Goal: Information Seeking & Learning: Check status

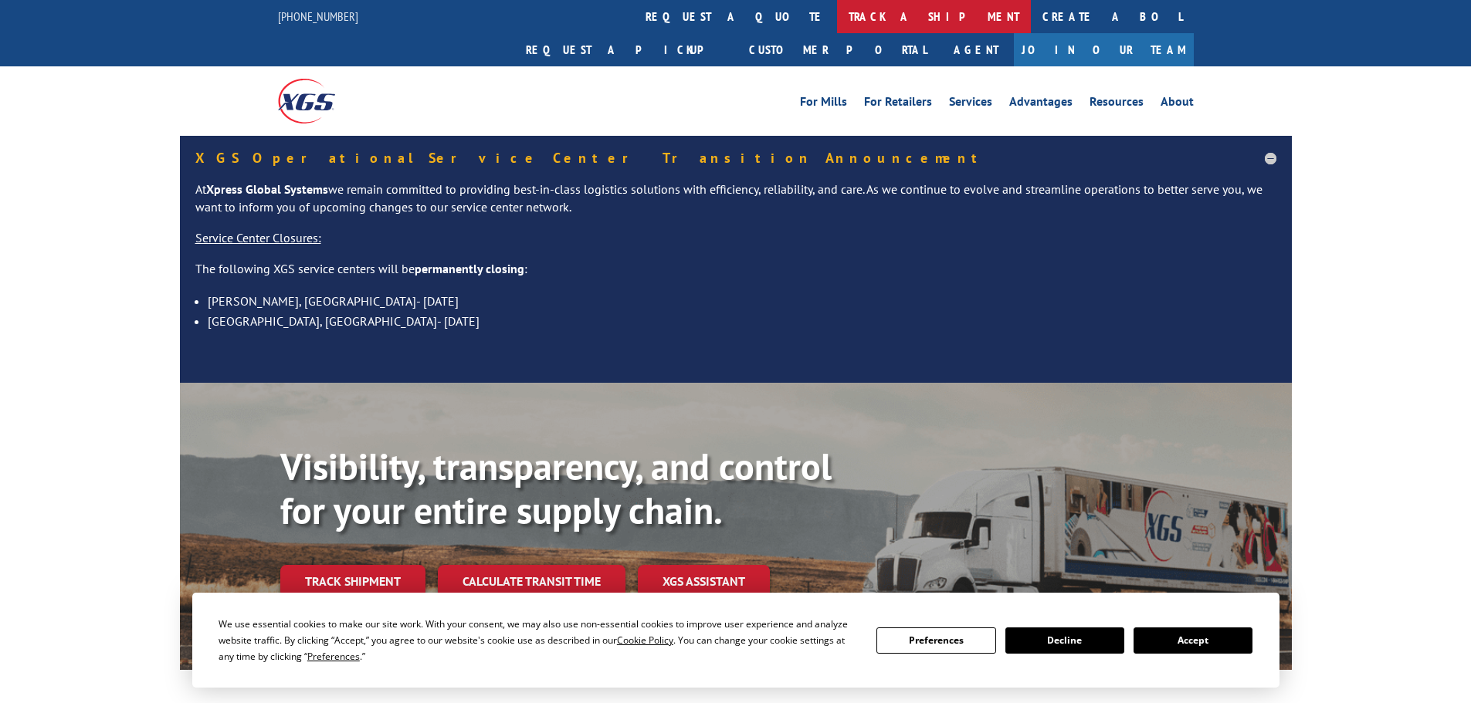
click at [837, 15] on link "track a shipment" at bounding box center [934, 16] width 194 height 33
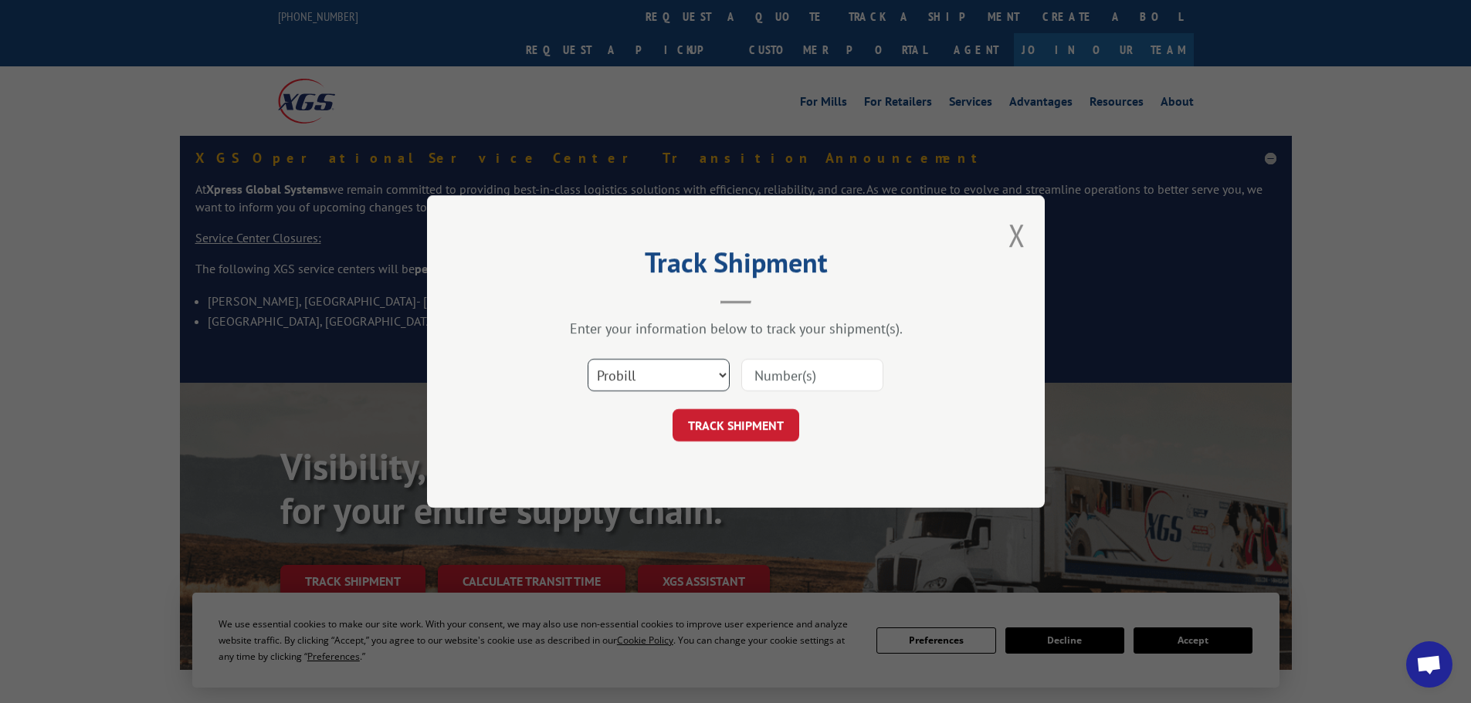
click at [686, 361] on select "Select category... Probill BOL PO" at bounding box center [659, 375] width 142 height 32
select select "bol"
click at [588, 359] on select "Select category... Probill BOL PO" at bounding box center [659, 375] width 142 height 32
click at [808, 357] on div at bounding box center [812, 375] width 142 height 36
click at [806, 374] on input at bounding box center [812, 375] width 142 height 32
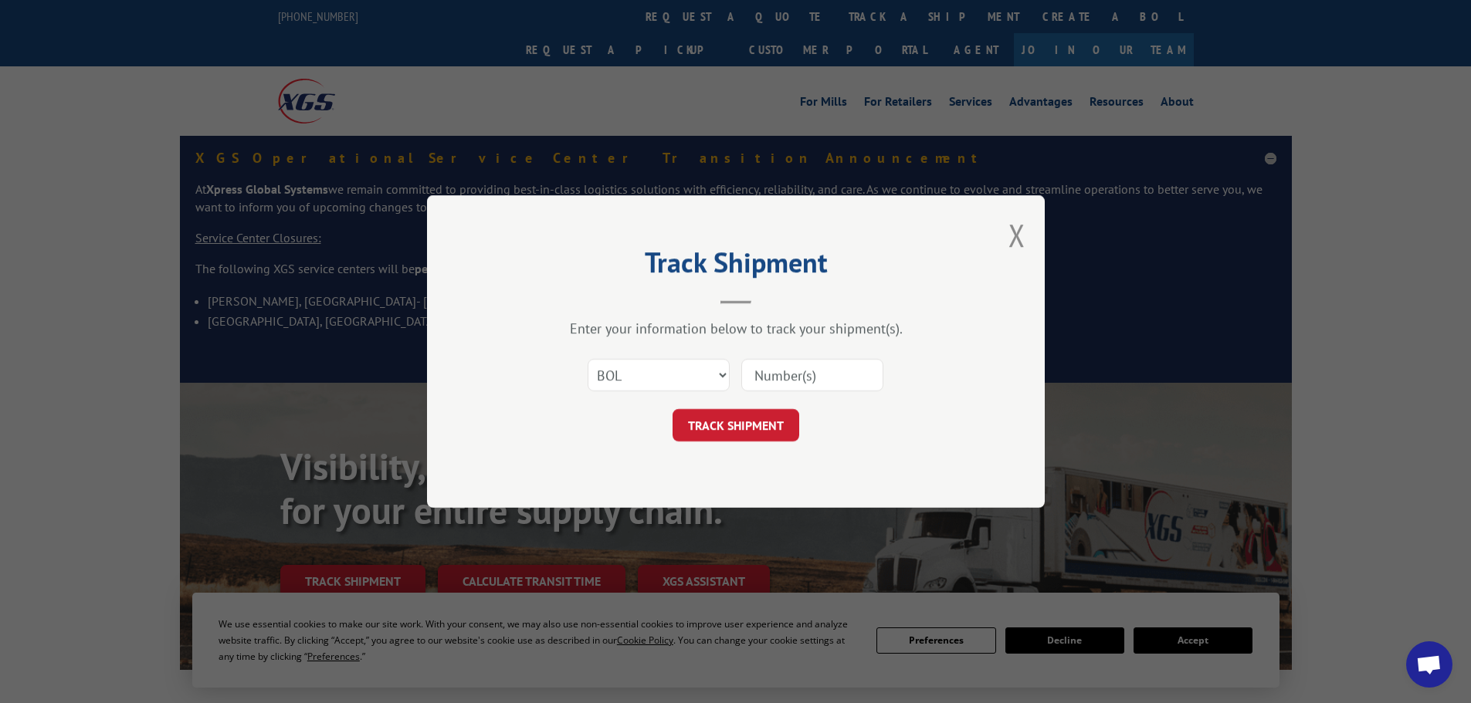
paste input "5998546"
type input "5998546"
click at [755, 413] on button "TRACK SHIPMENT" at bounding box center [735, 425] width 127 height 32
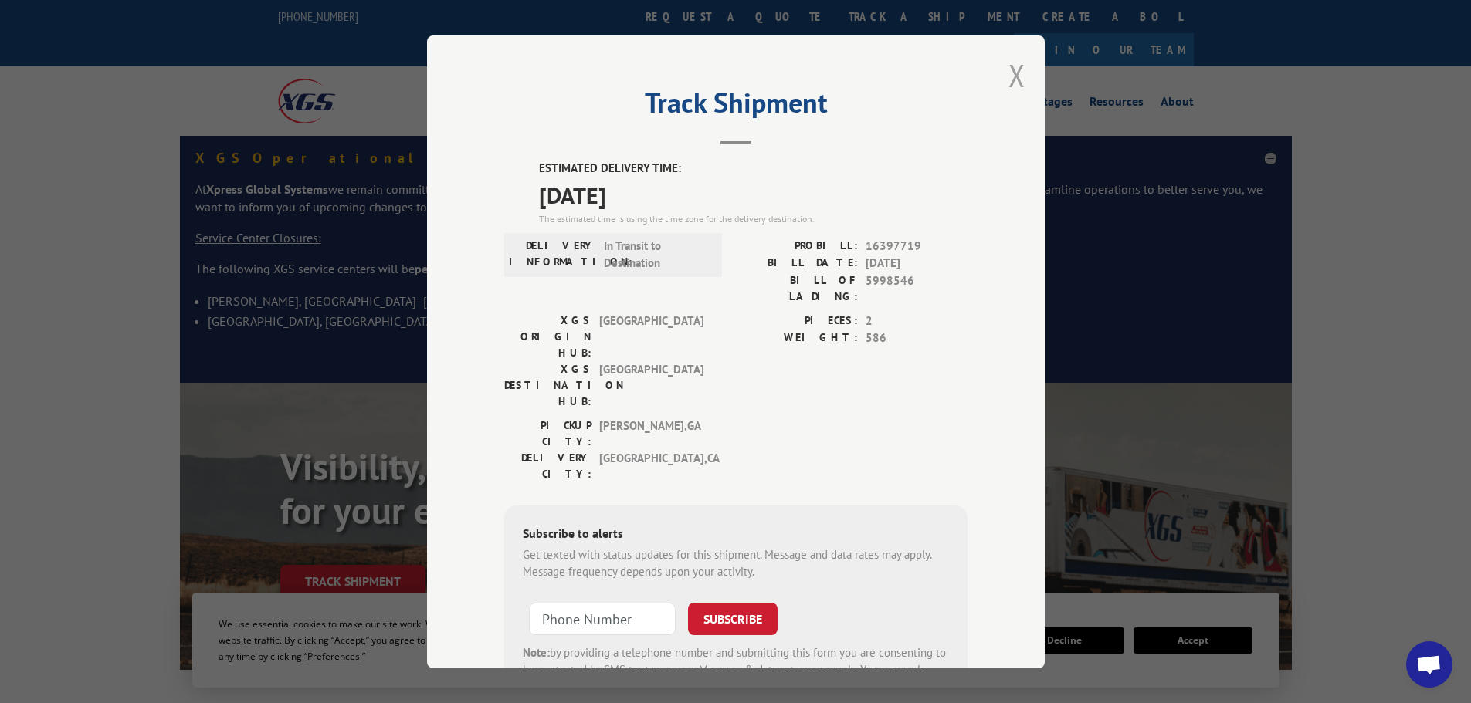
click at [1011, 81] on button "Close modal" at bounding box center [1016, 75] width 17 height 41
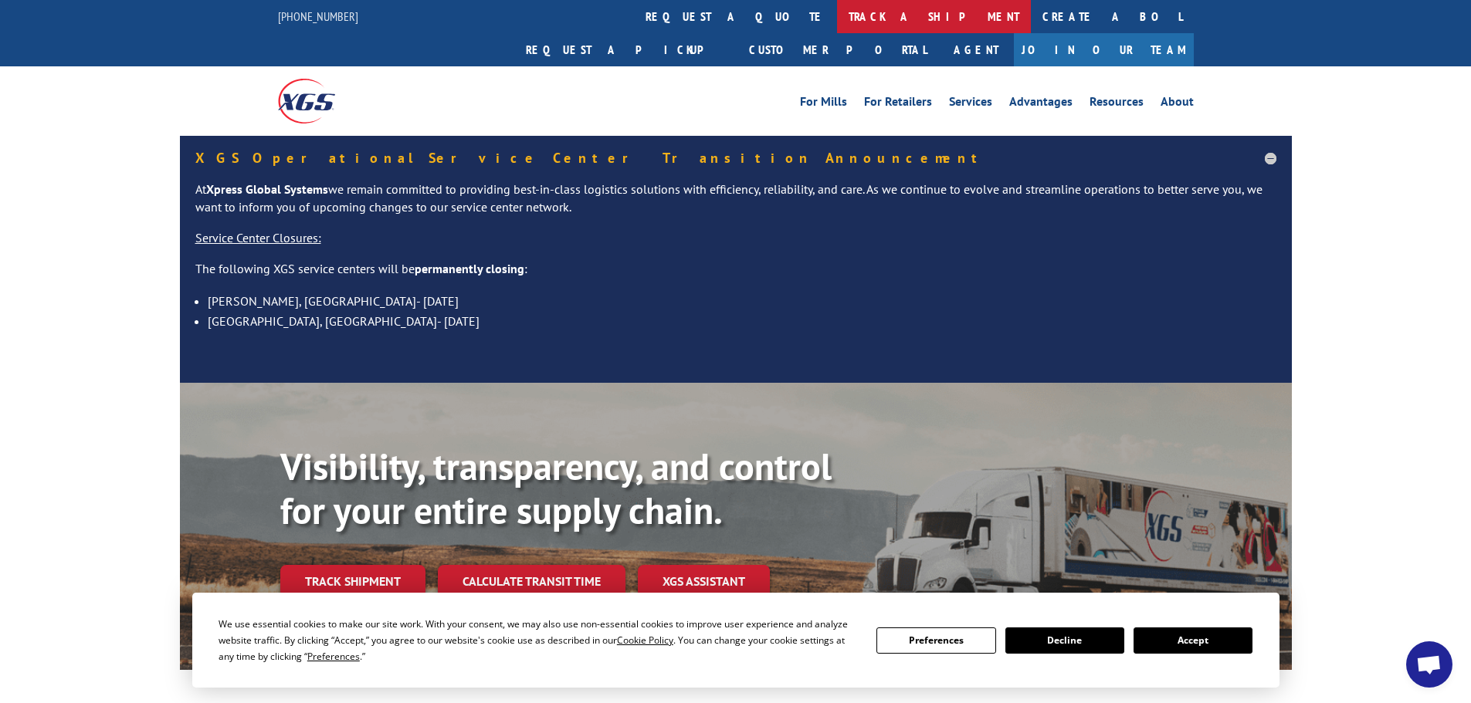
click at [837, 14] on link "track a shipment" at bounding box center [934, 16] width 194 height 33
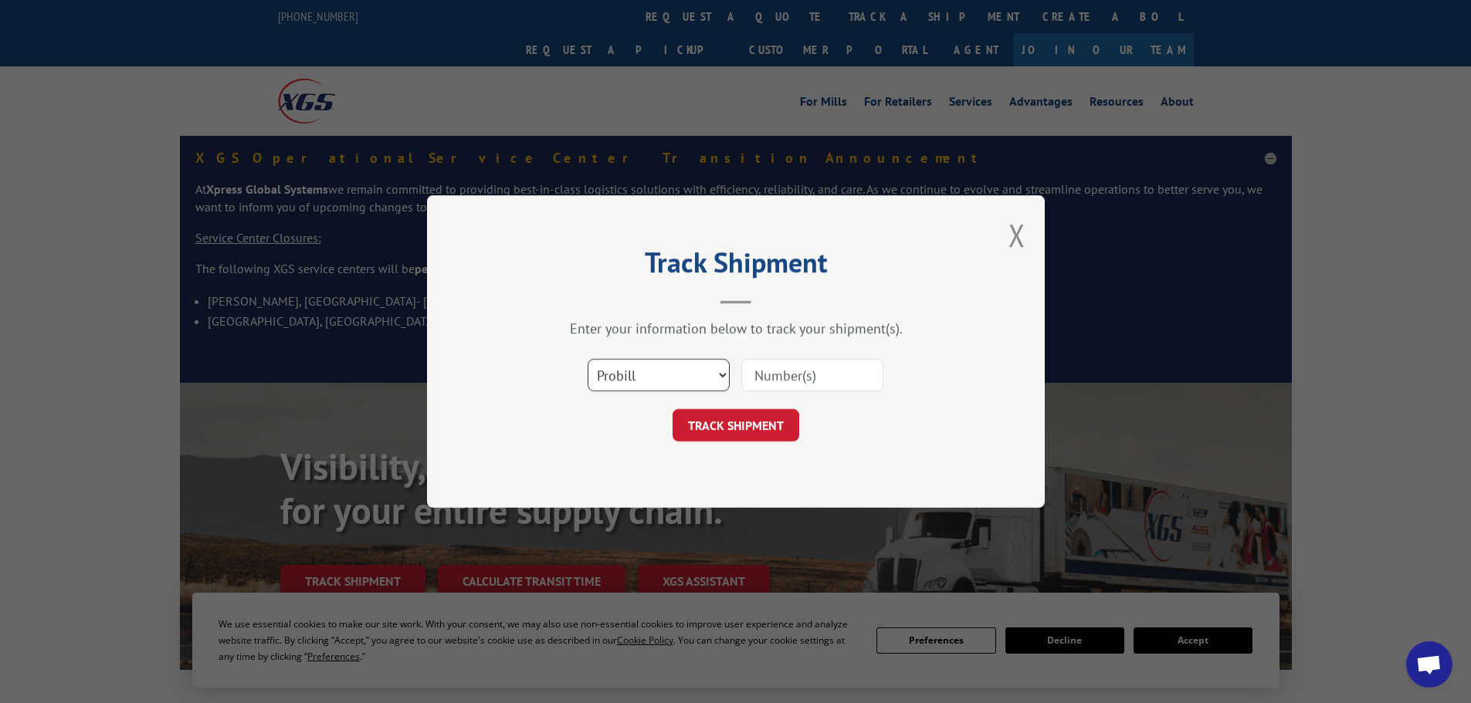
click at [700, 364] on select "Select category... Probill BOL PO" at bounding box center [659, 375] width 142 height 32
select select "bol"
click at [588, 359] on select "Select category... Probill BOL PO" at bounding box center [659, 375] width 142 height 32
click at [780, 372] on input at bounding box center [812, 375] width 142 height 32
paste input "440317"
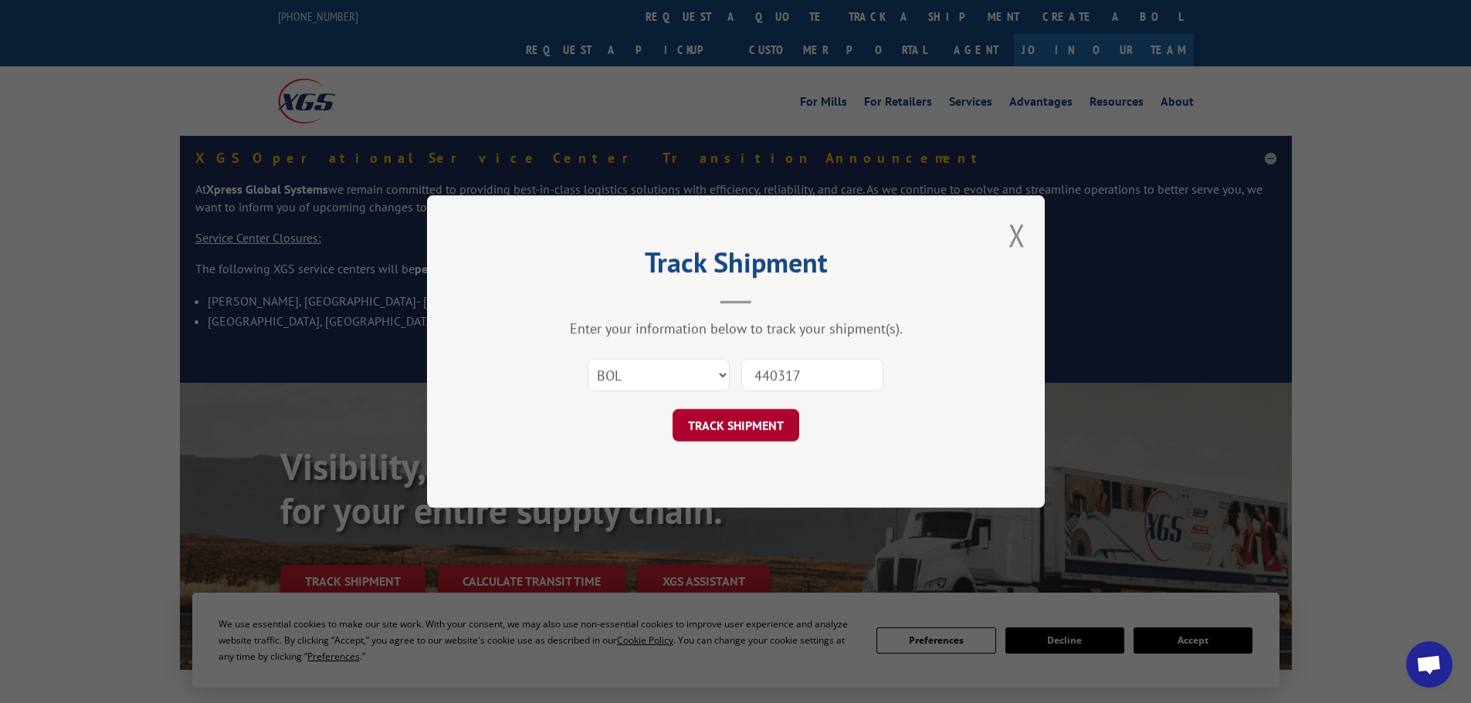
type input "440317"
click at [769, 426] on button "TRACK SHIPMENT" at bounding box center [735, 425] width 127 height 32
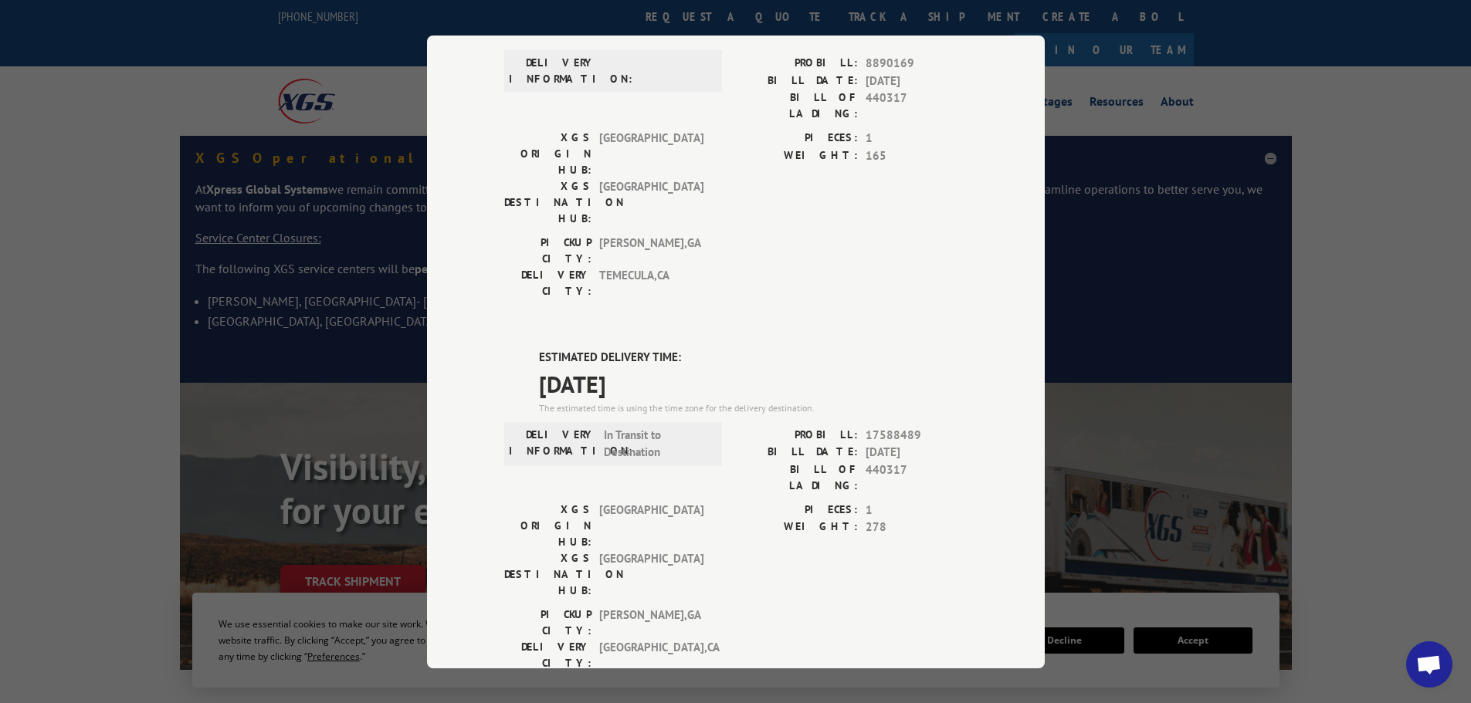
scroll to position [154, 0]
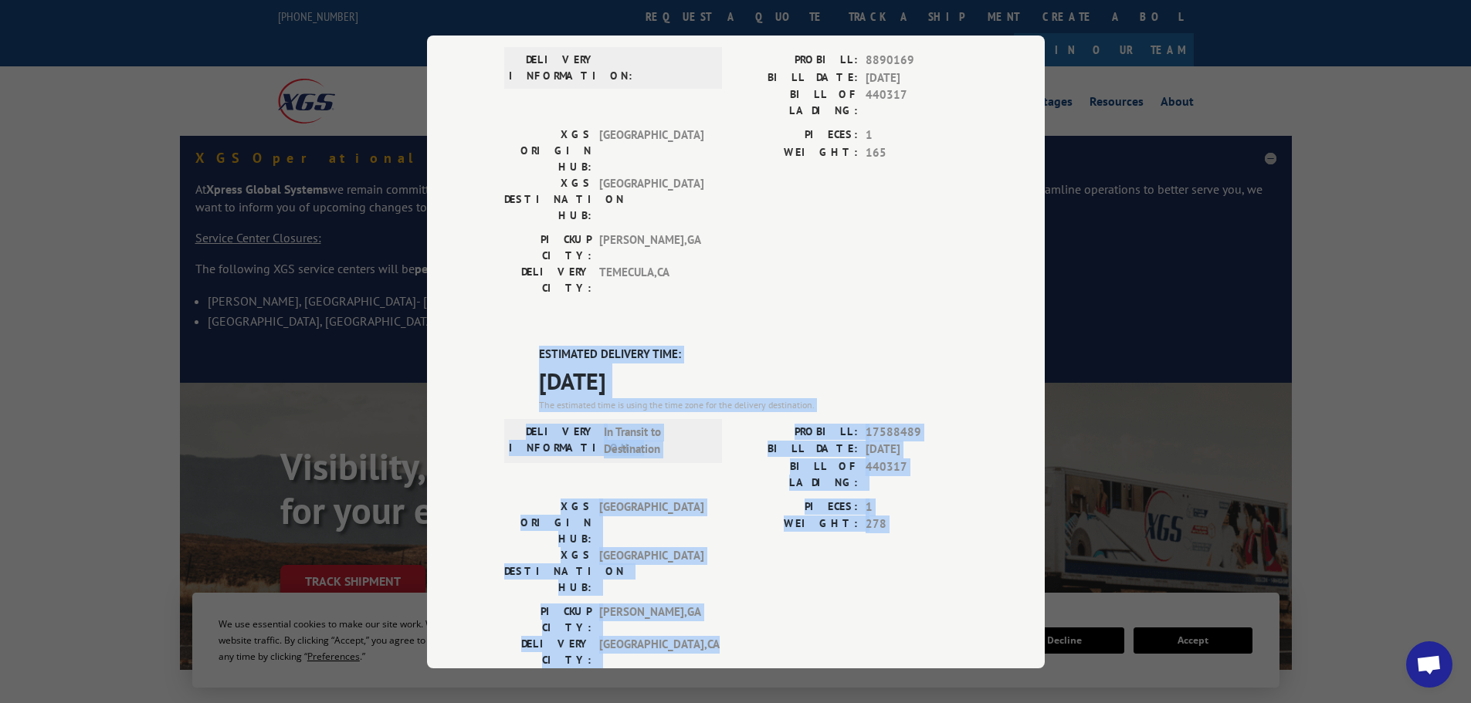
drag, startPoint x: 532, startPoint y: 253, endPoint x: 721, endPoint y: 479, distance: 294.9
click at [721, 479] on div "ESTIMATED DELIVERY TIME: 09/04/2025 The estimated time is using the time zone f…" at bounding box center [735, 623] width 463 height 555
copy div "ESTIMATED DELIVERY TIME: 09/04/2025 The estimated time is using the time zone f…"
